Goal: Check status: Check status

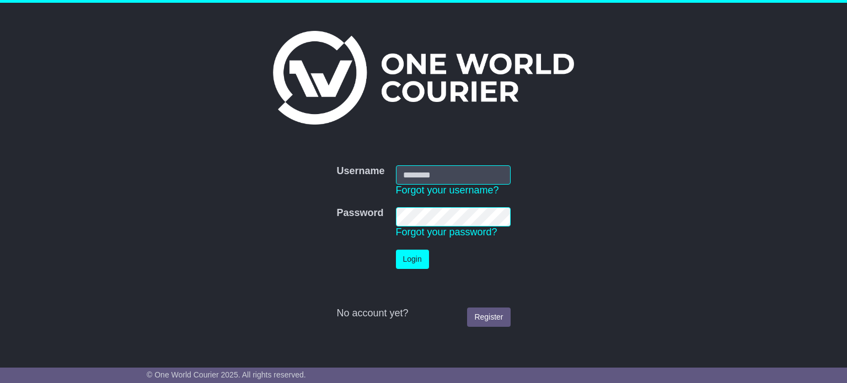
type input "**********"
click at [421, 251] on button "Login" at bounding box center [412, 259] width 33 height 19
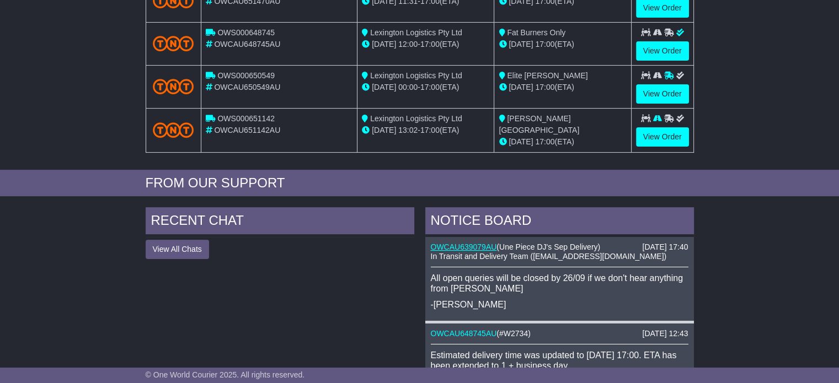
scroll to position [276, 0]
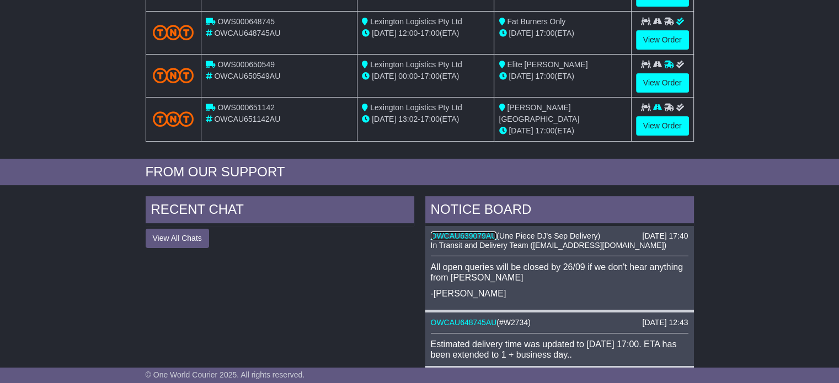
click at [468, 233] on link "OWCAU639079AU" at bounding box center [464, 236] width 66 height 9
